Goal: Find specific page/section: Find specific page/section

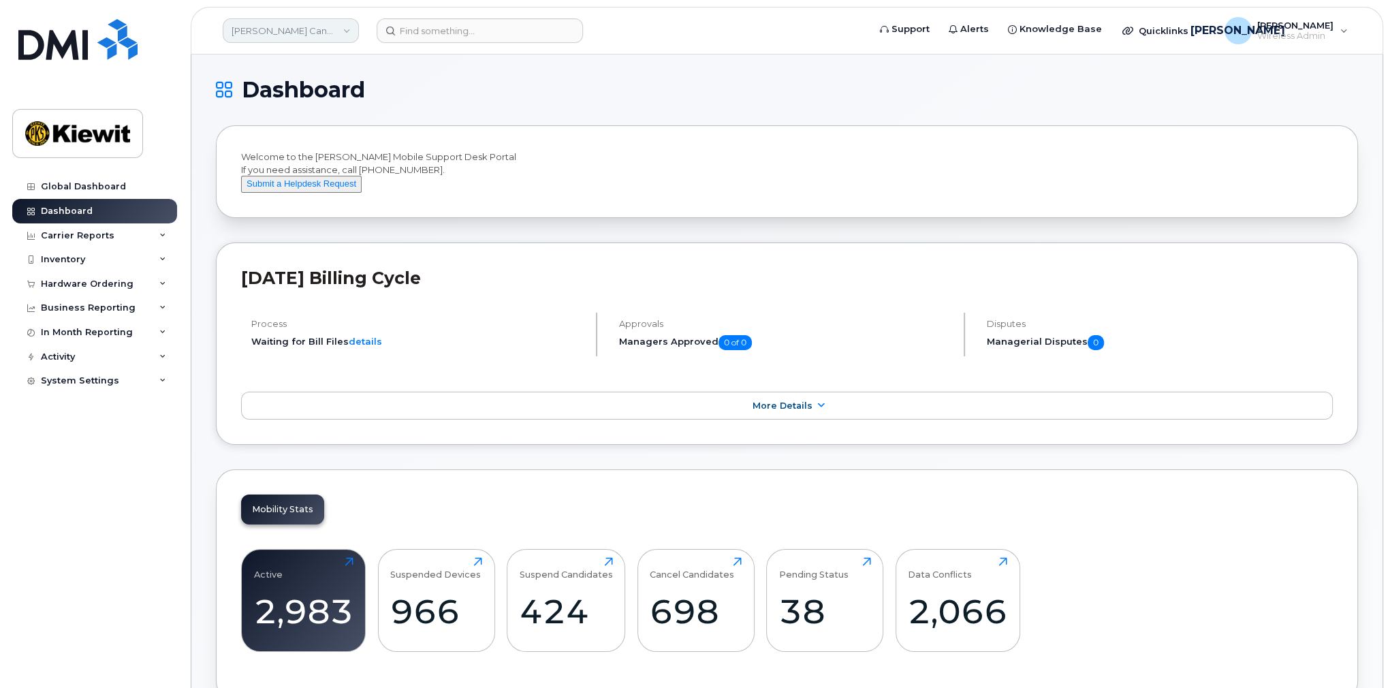
click at [313, 27] on link "Kiewit Canada Inc" at bounding box center [291, 30] width 136 height 25
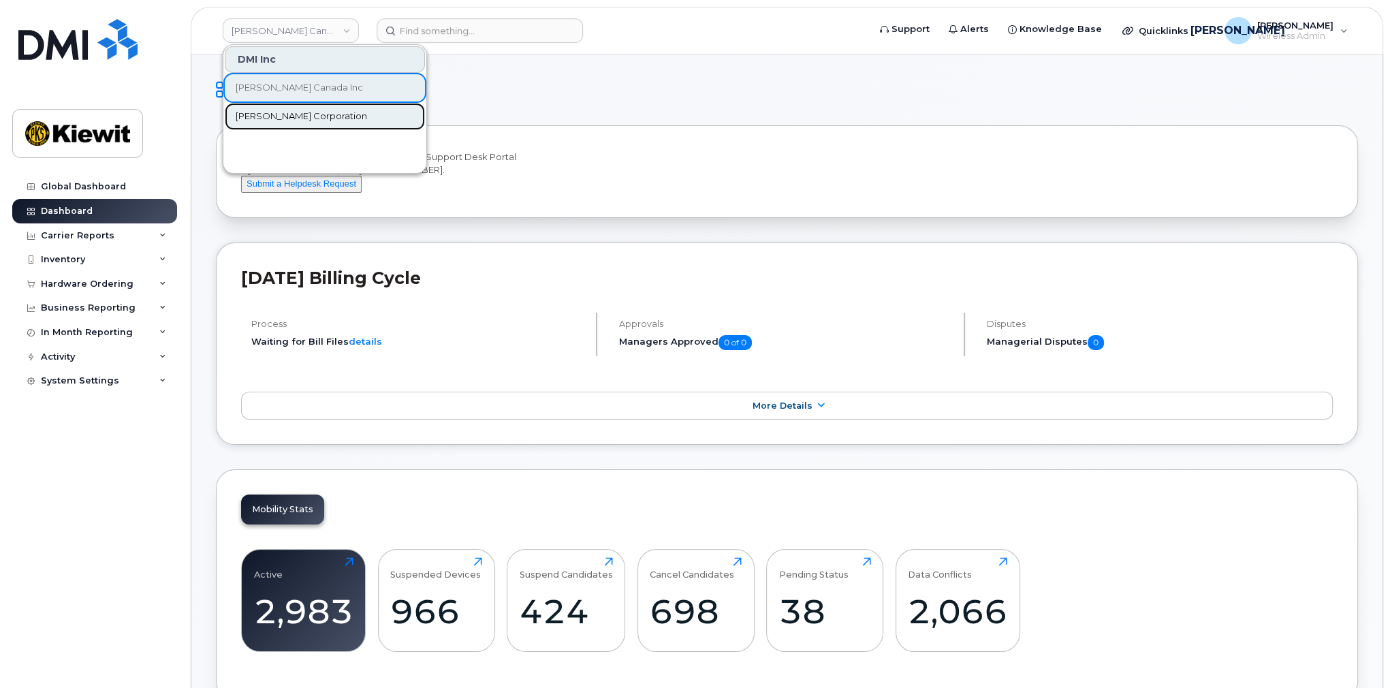
click at [279, 112] on span "[PERSON_NAME] Corporation" at bounding box center [301, 117] width 131 height 14
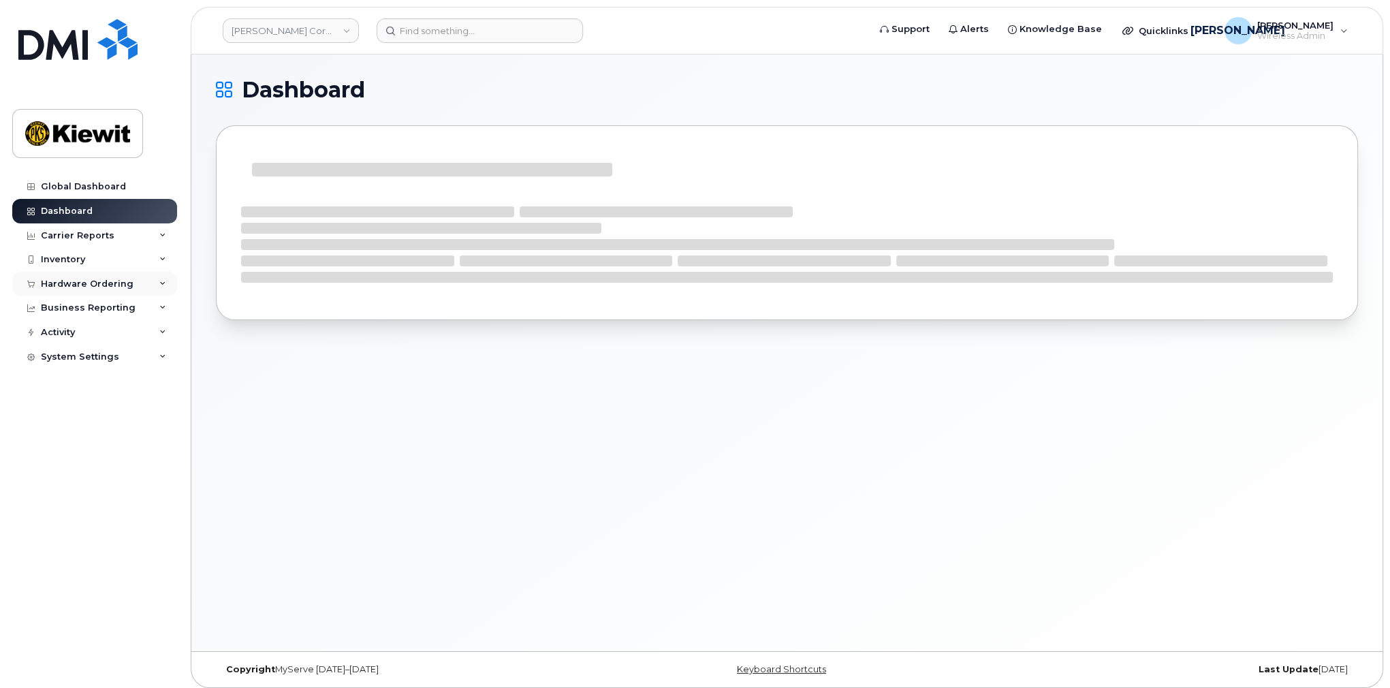
click at [120, 284] on div "Hardware Ordering" at bounding box center [87, 284] width 93 height 11
